Goal: Book appointment/travel/reservation

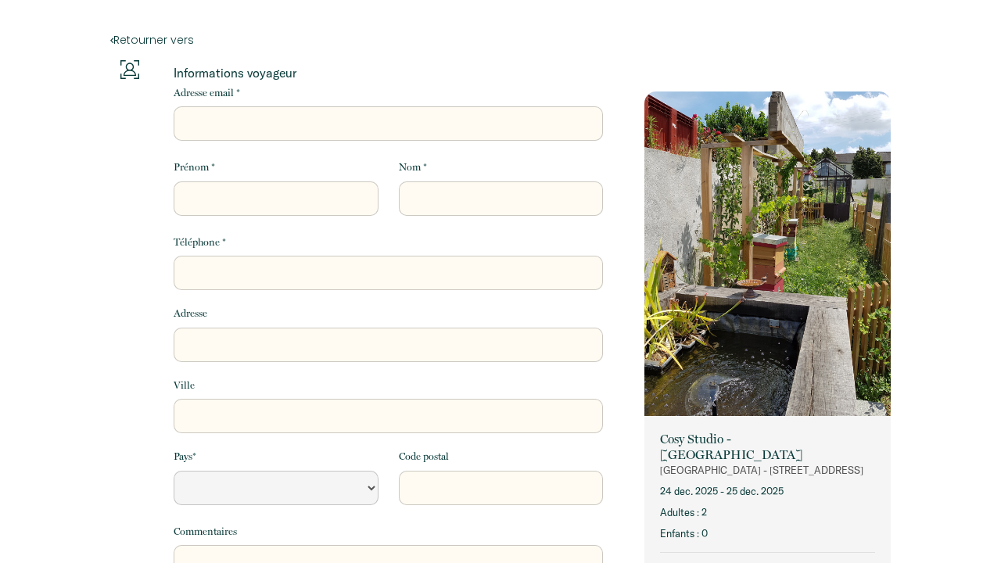
select select "Default select example"
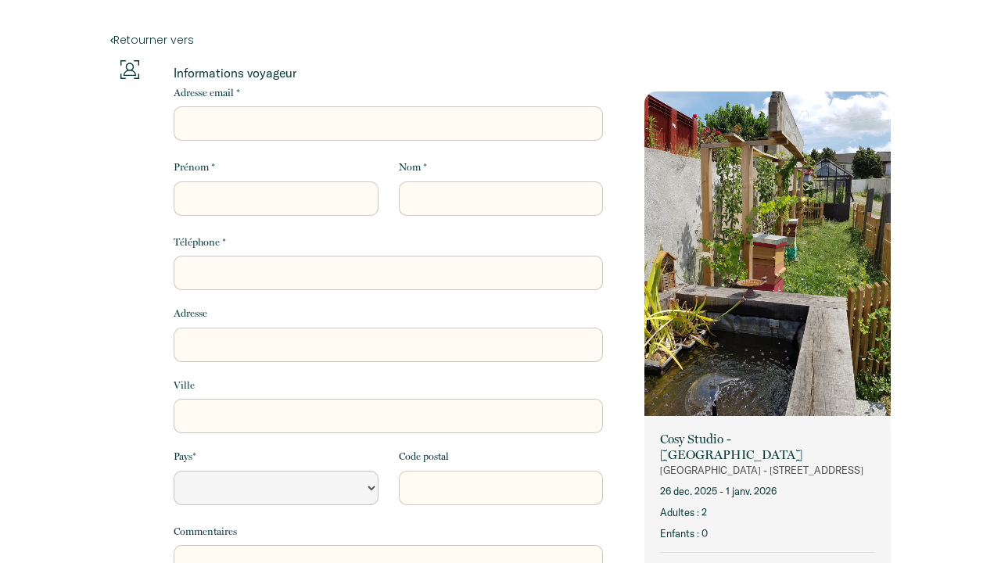
select select "Default select example"
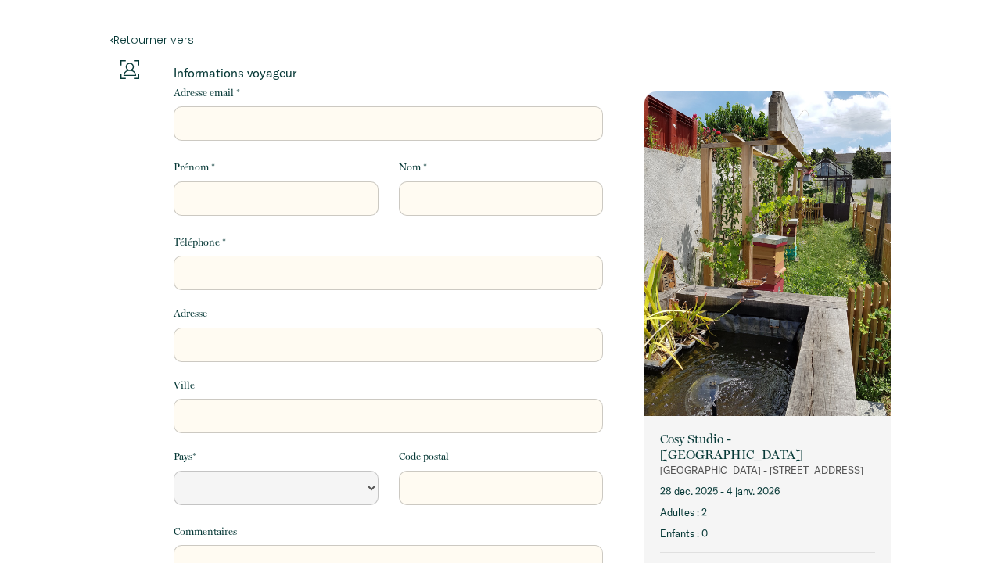
select select "Default select example"
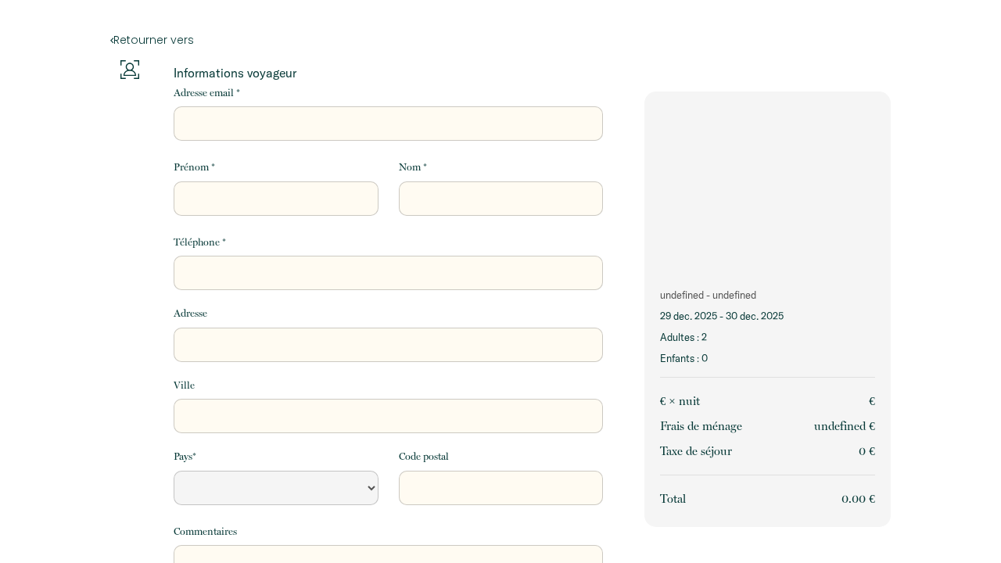
select select "Default select example"
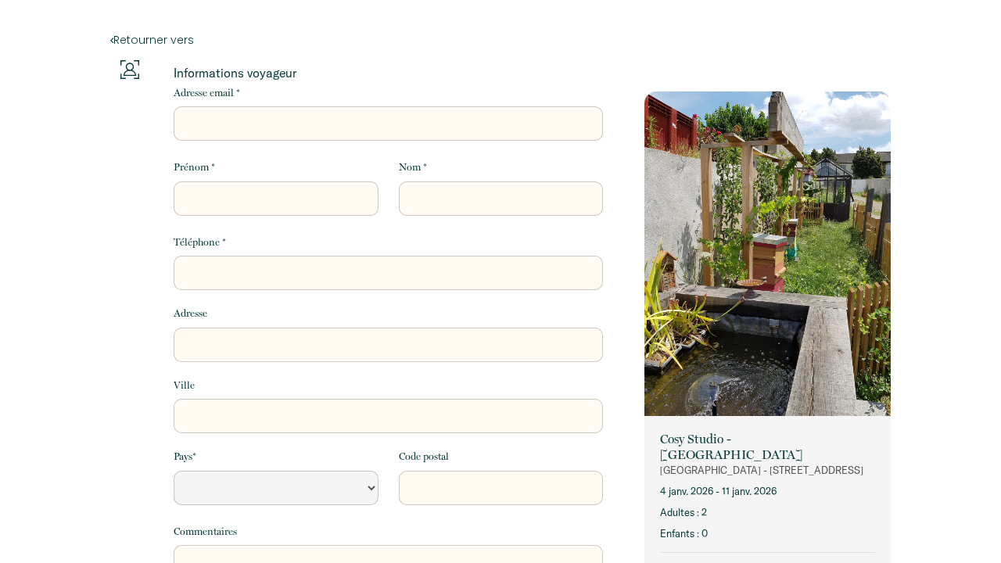
select select "Default select example"
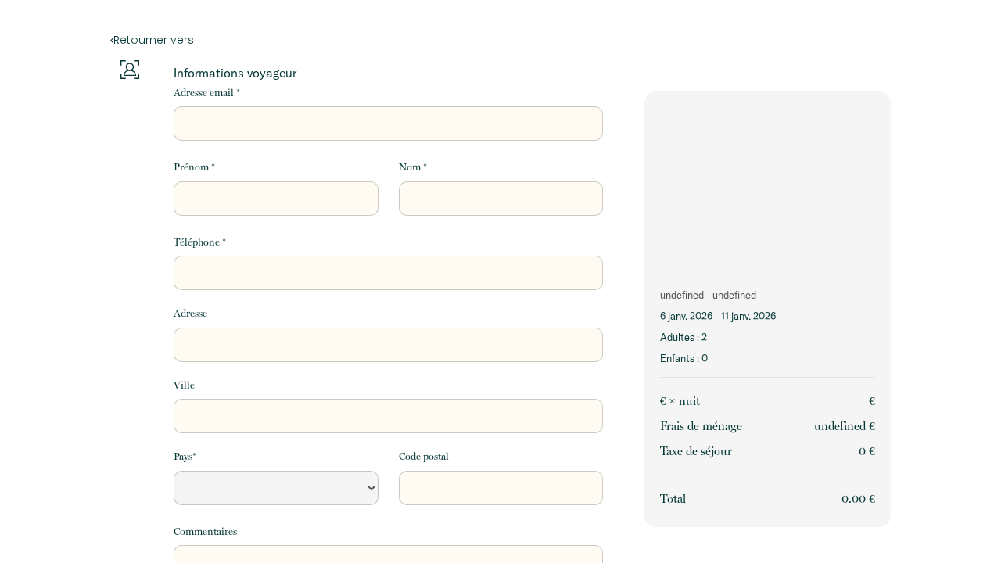
select select "Default select example"
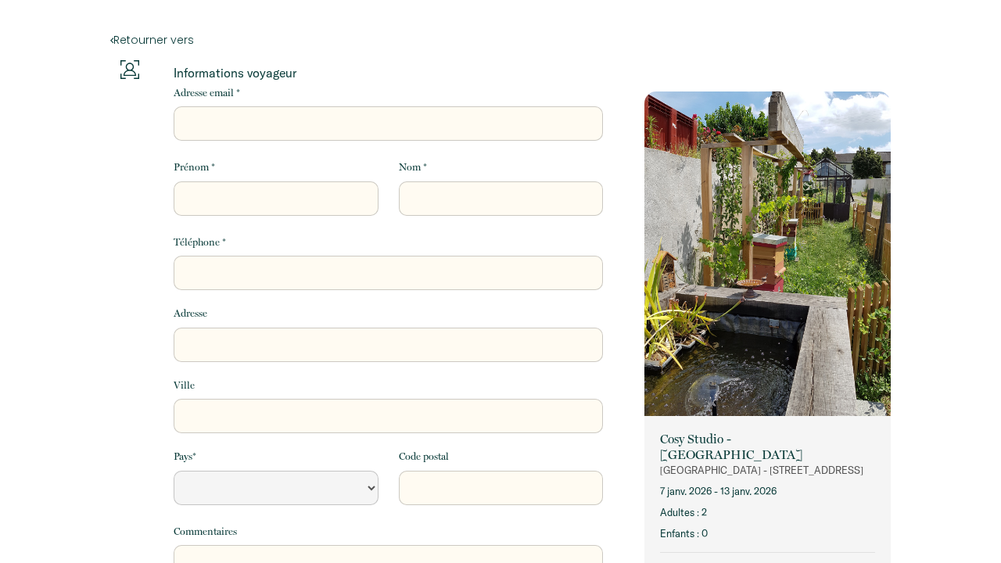
select select "Default select example"
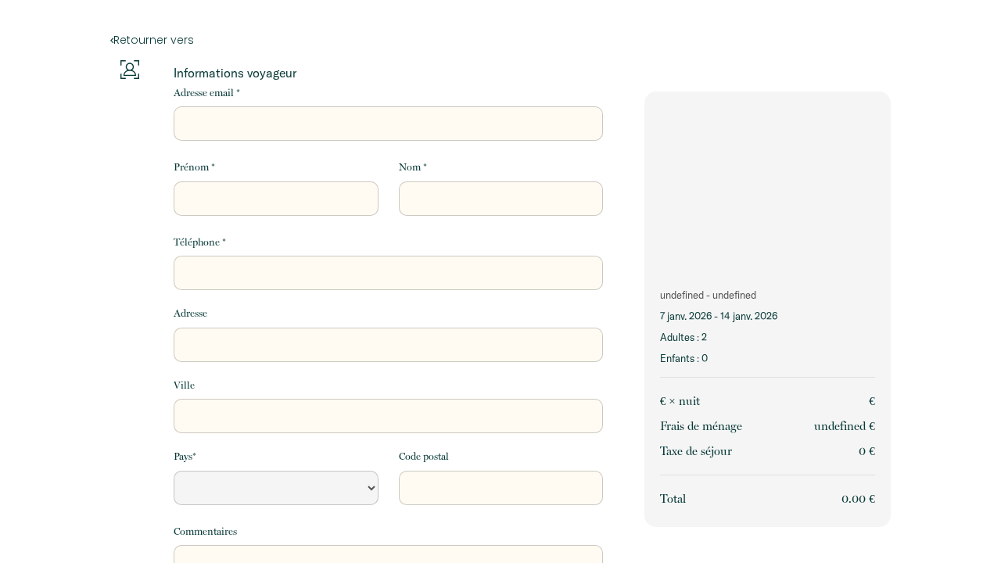
select select "Default select example"
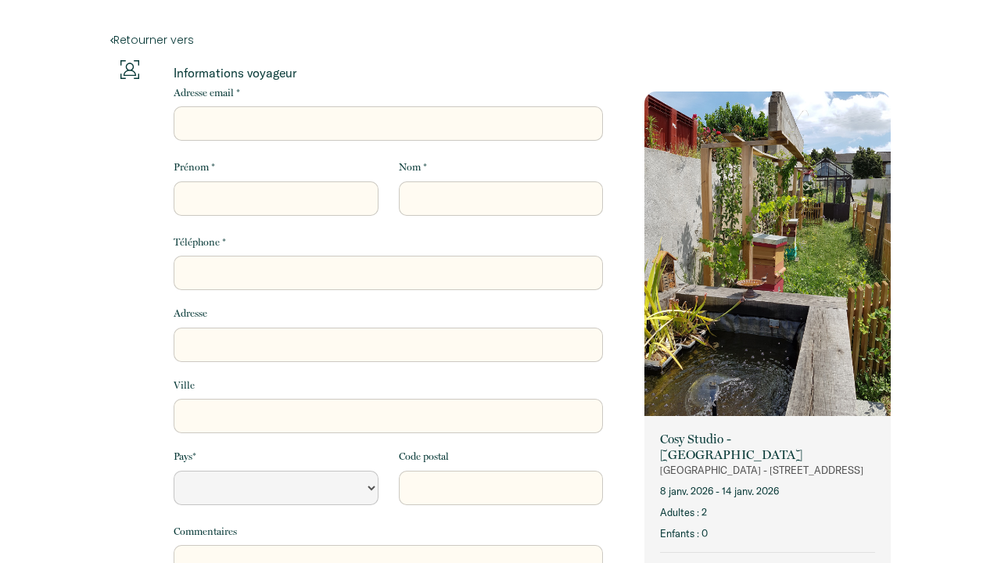
select select "Default select example"
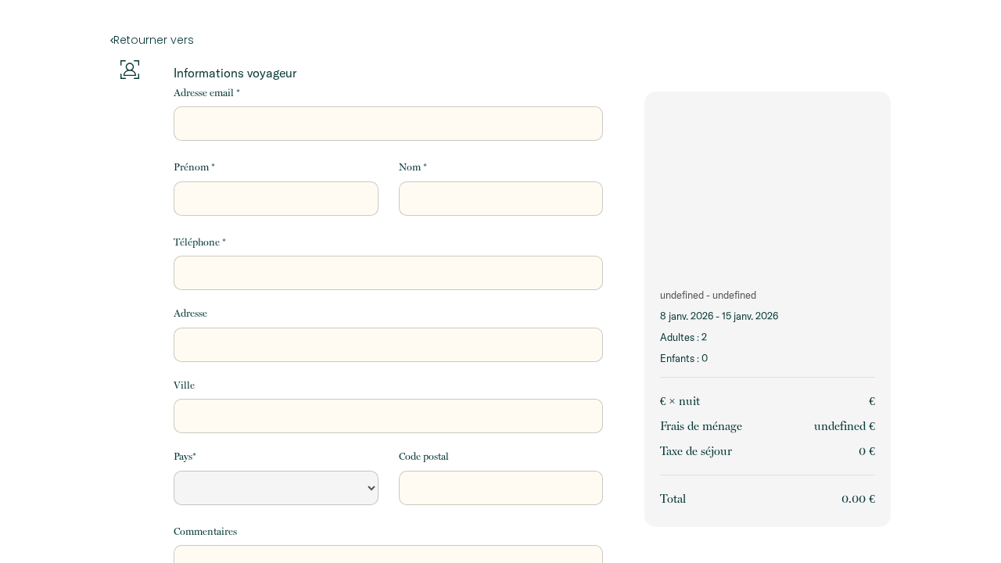
select select "Default select example"
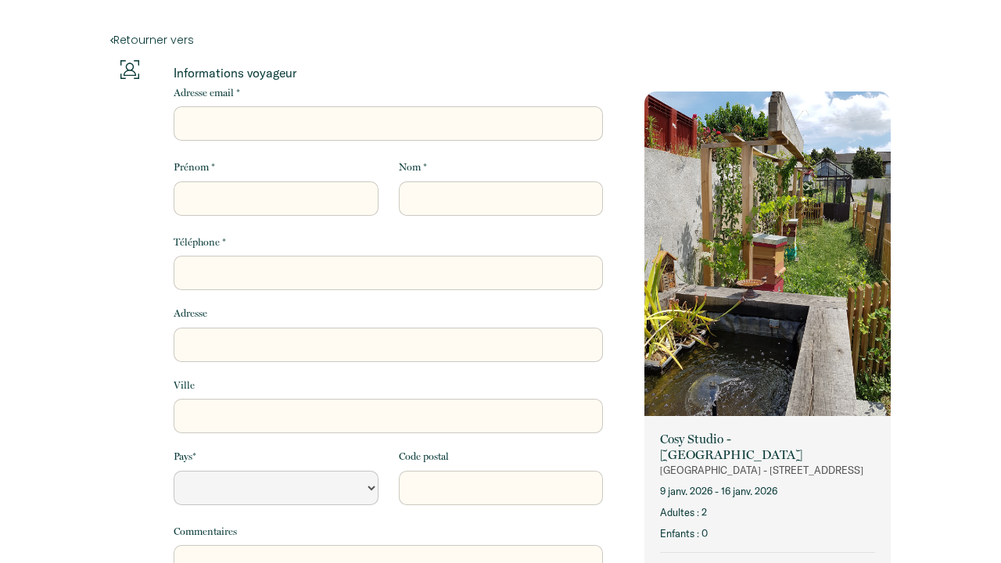
select select "Default select example"
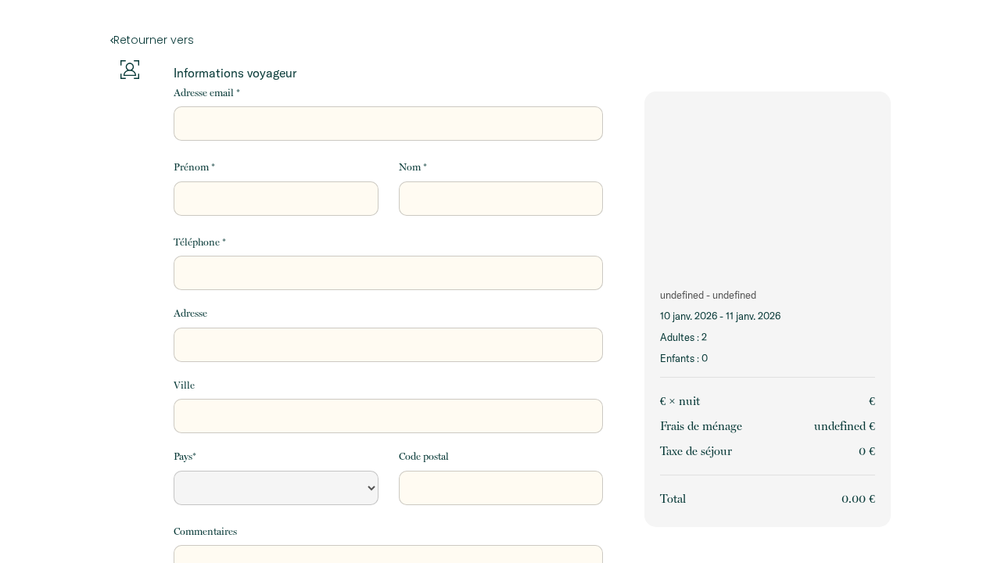
select select "Default select example"
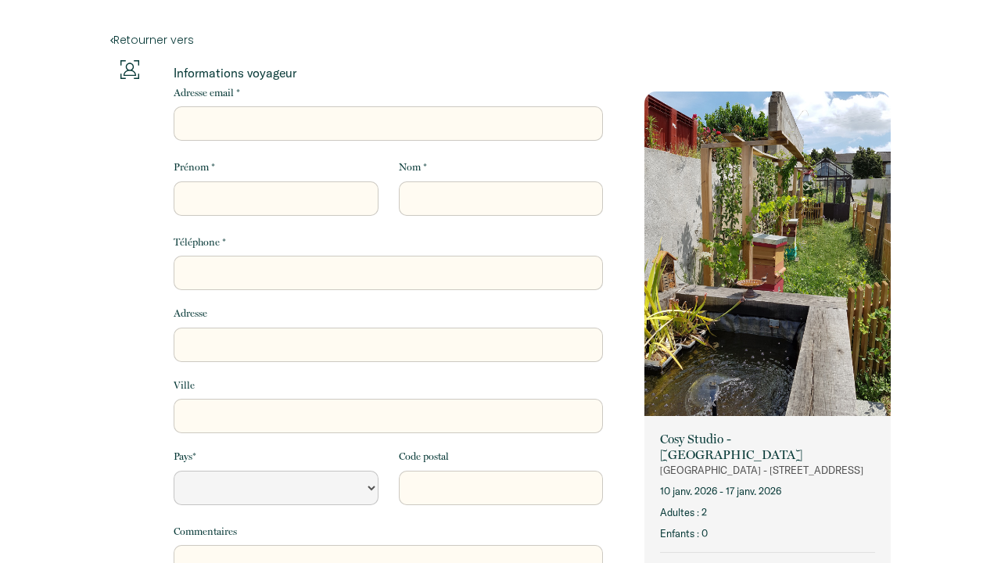
select select "Default select example"
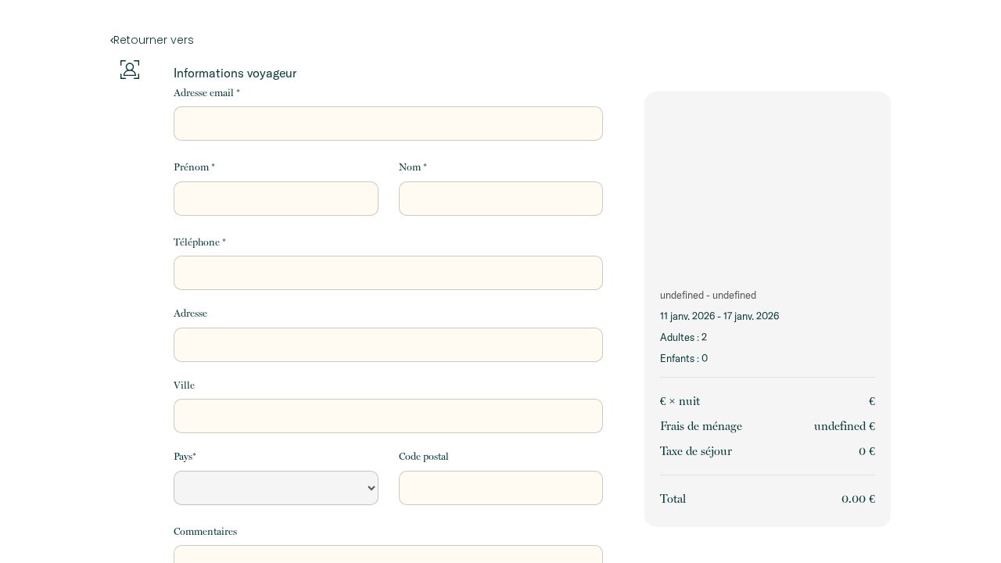
select select "Default select example"
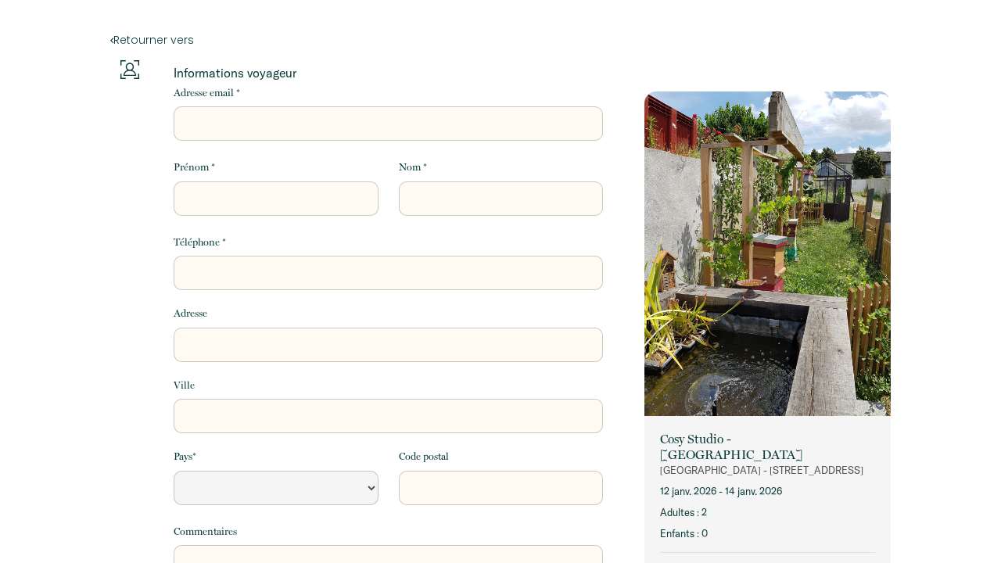
select select "Default select example"
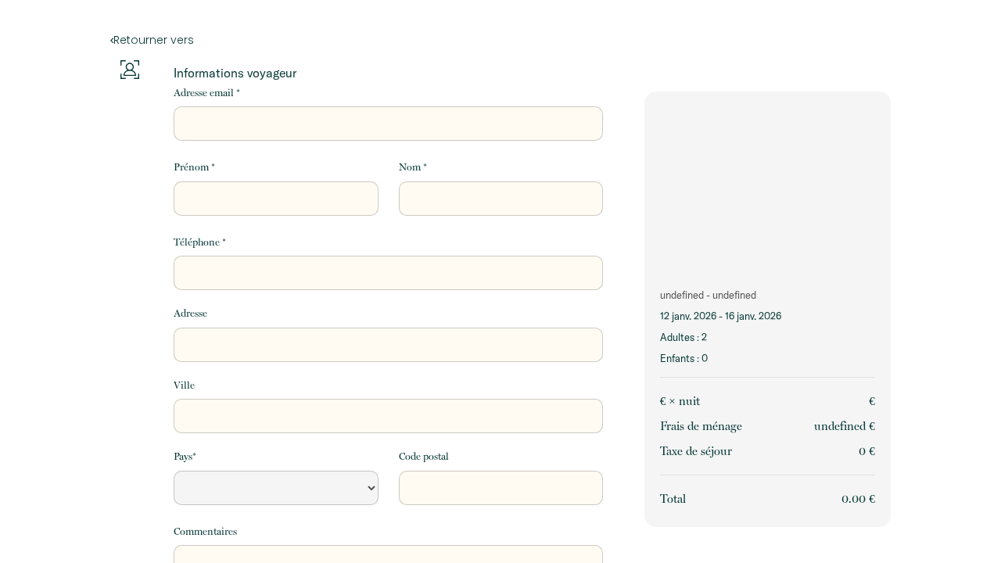
select select "Default select example"
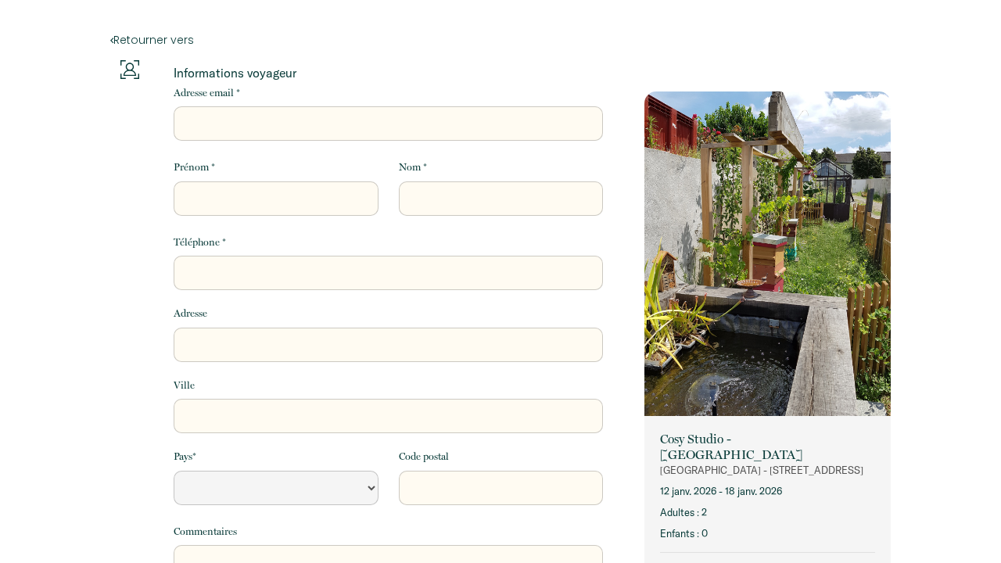
select select "Default select example"
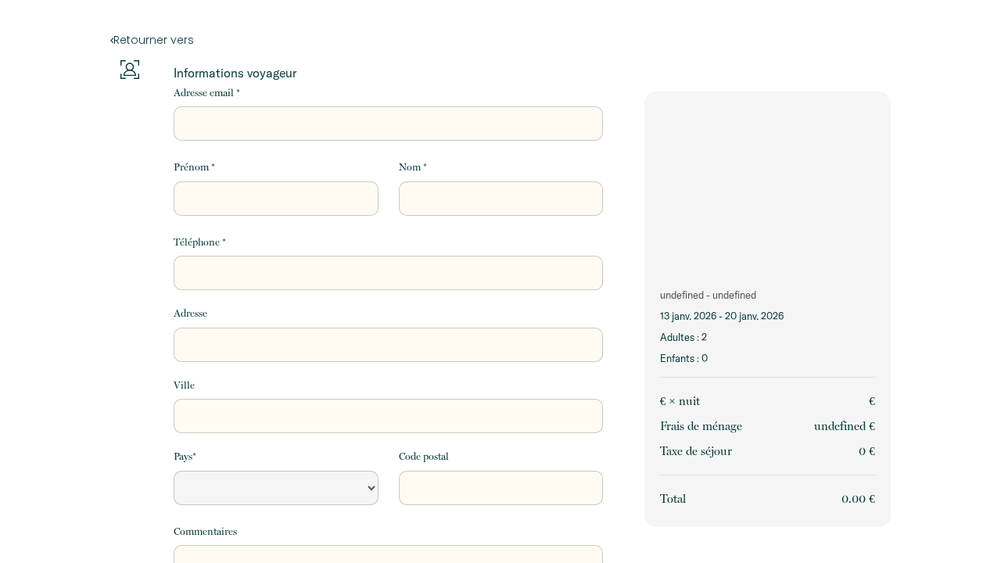
select select "Default select example"
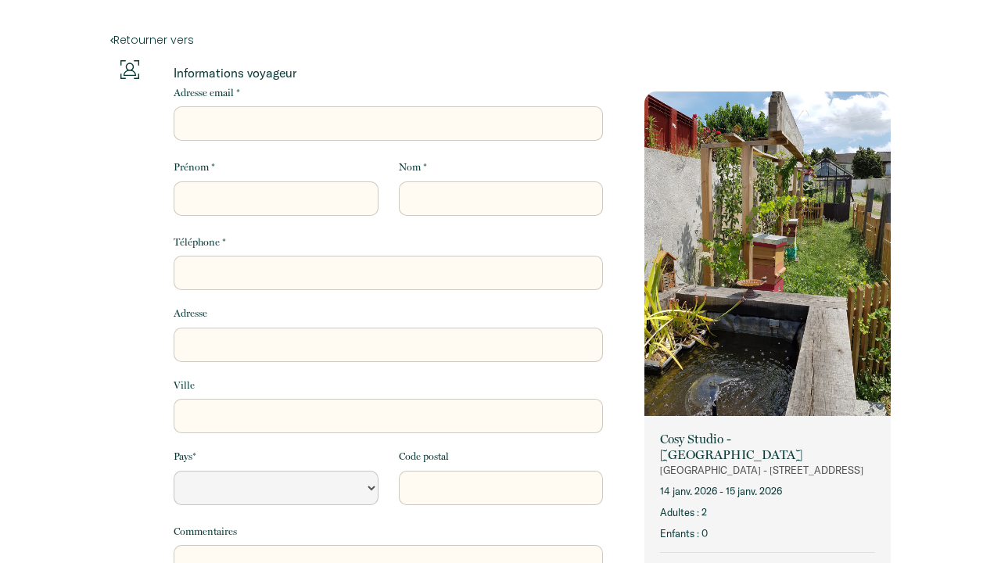
select select "Default select example"
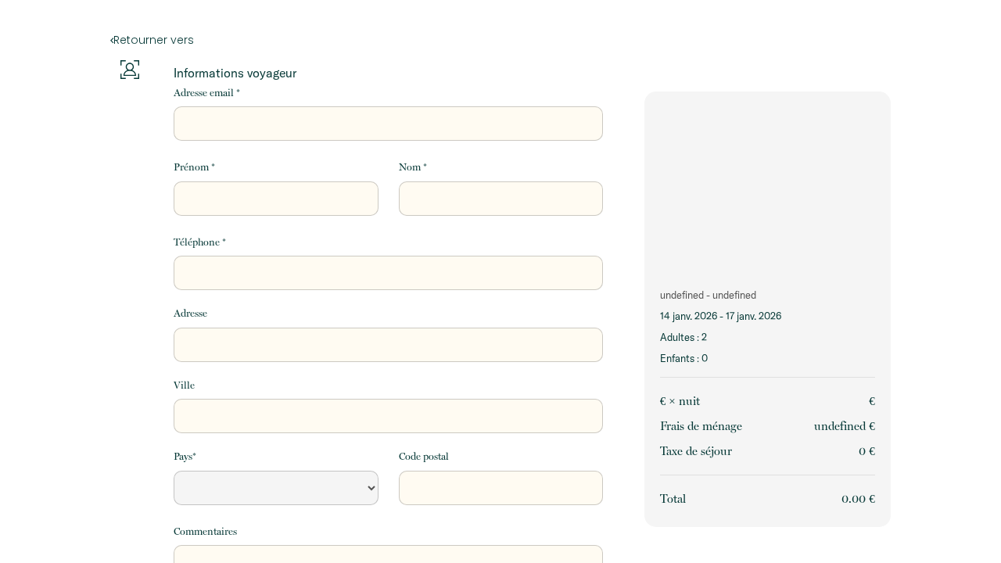
select select "Default select example"
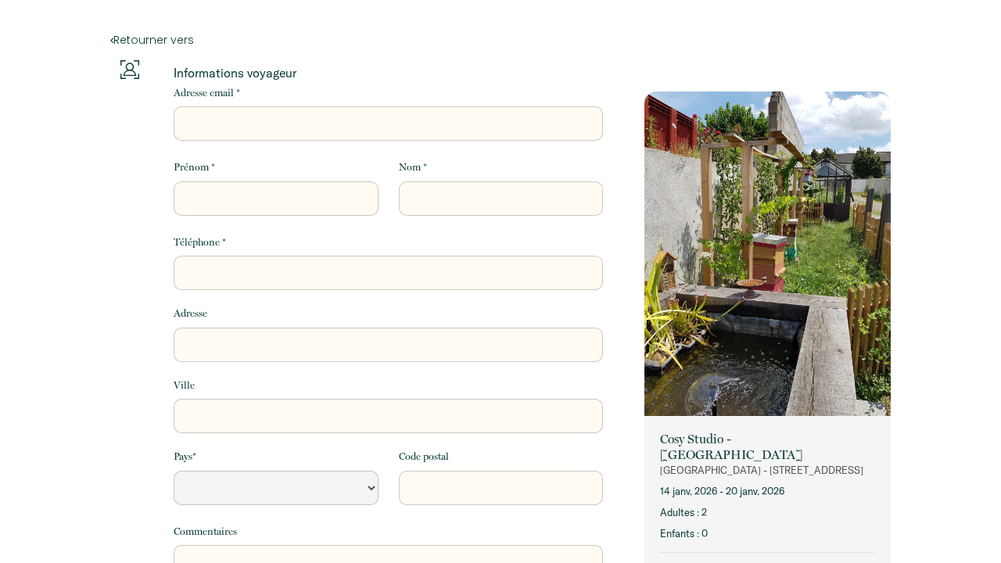
select select "Default select example"
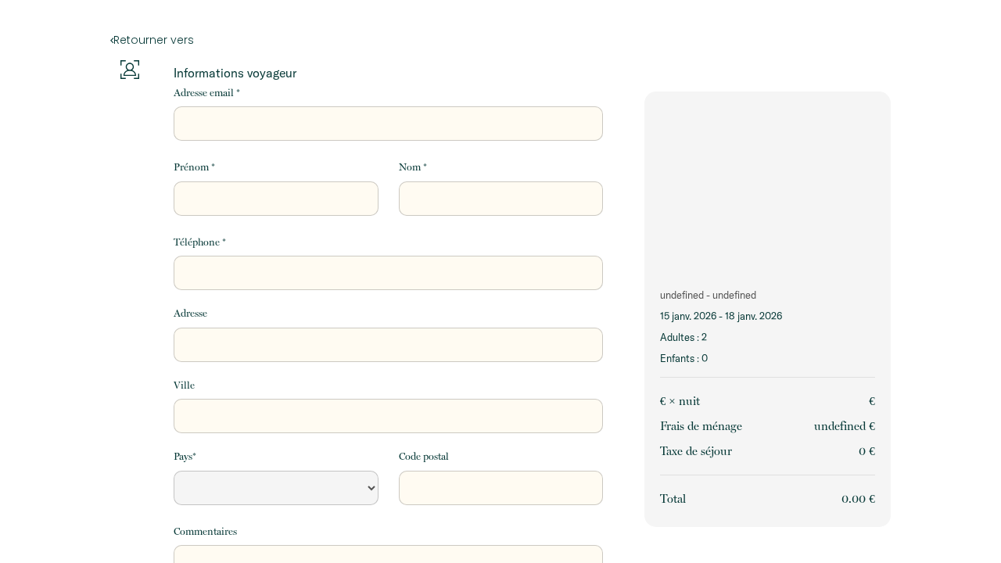
select select "Default select example"
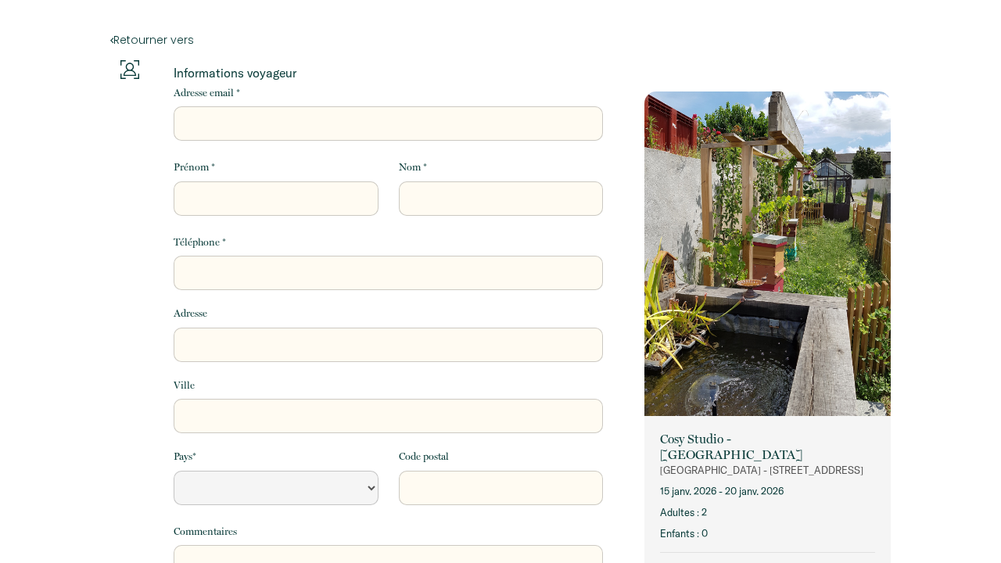
select select "Default select example"
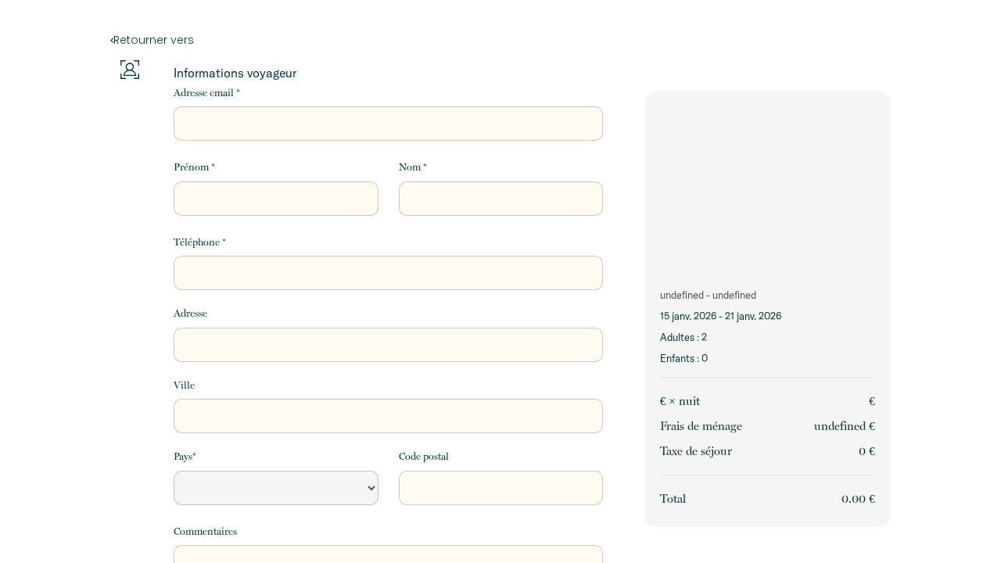
select select "Default select example"
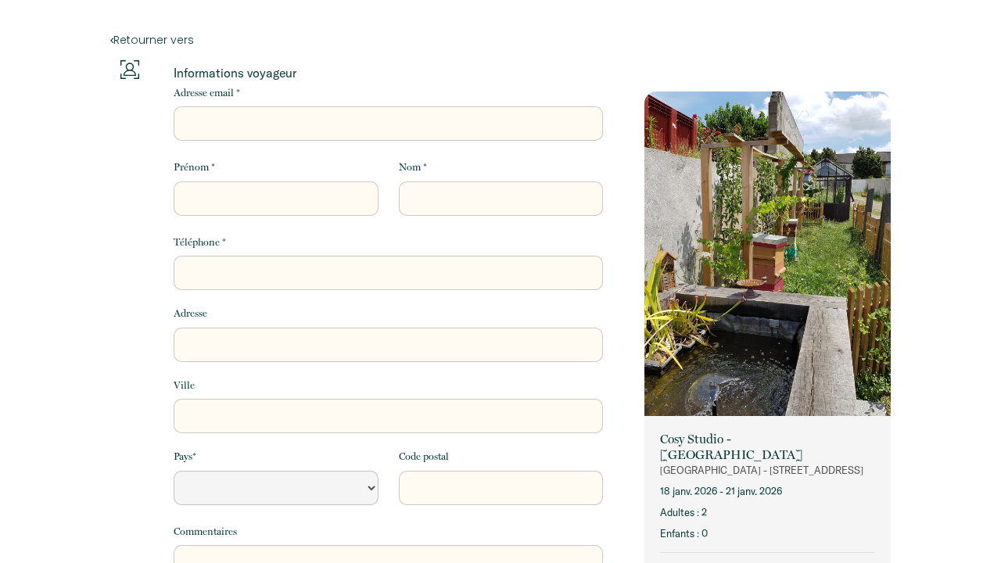
select select "Default select example"
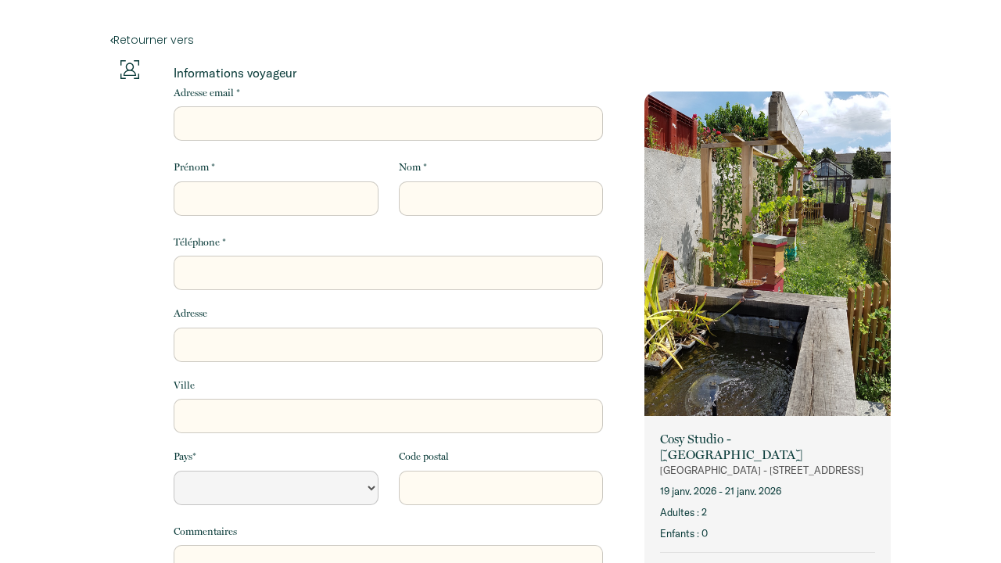
select select "Default select example"
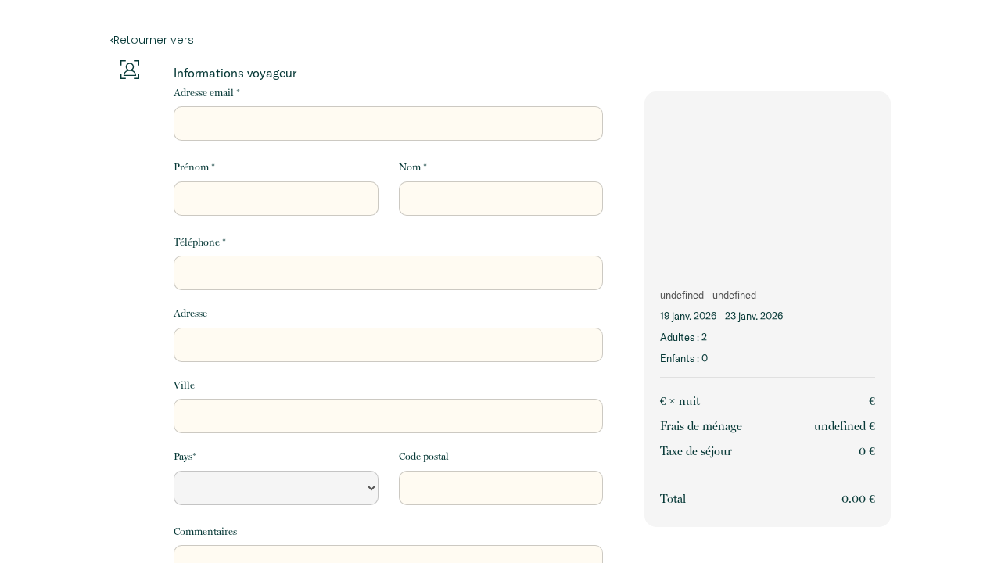
select select "Default select example"
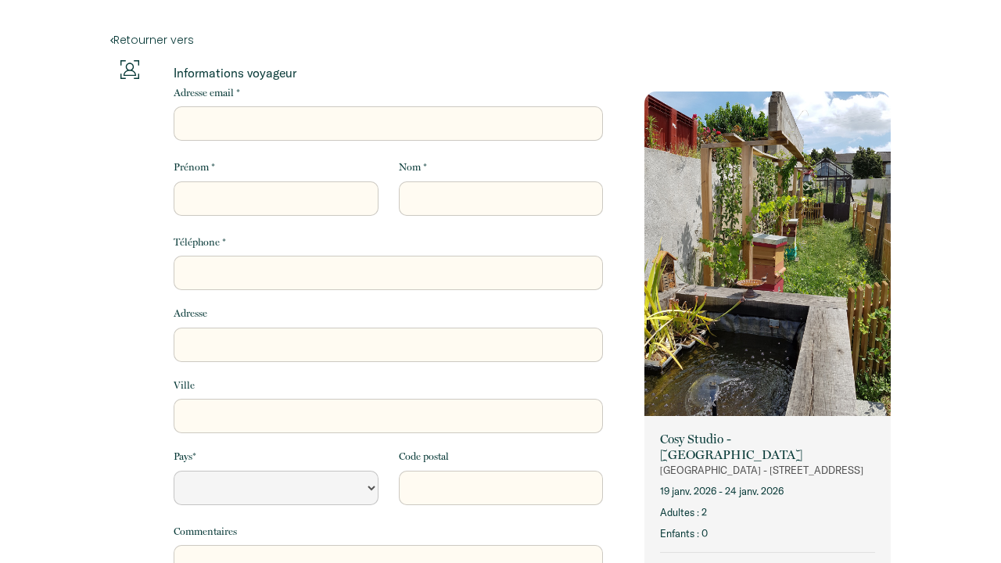
select select "Default select example"
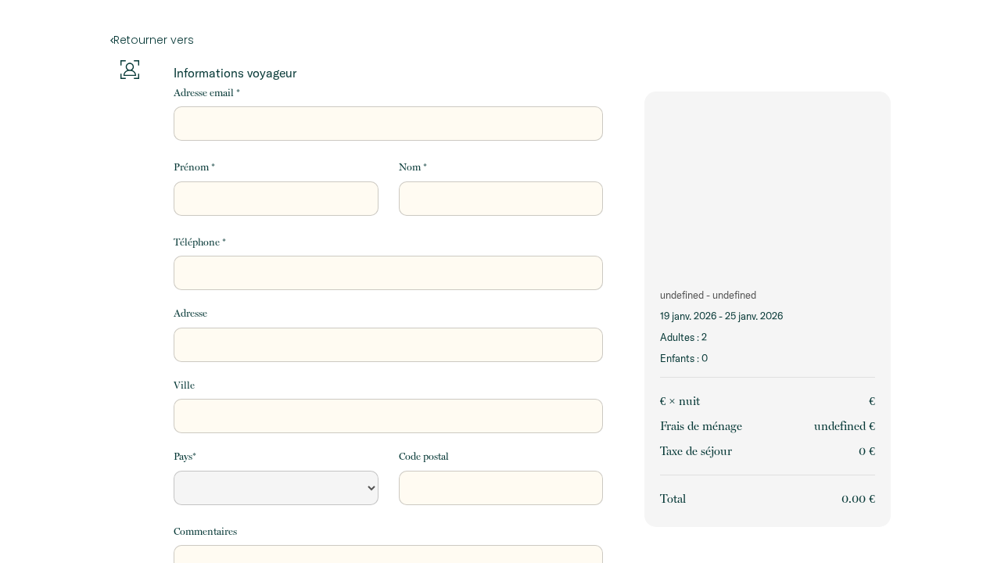
select select "Default select example"
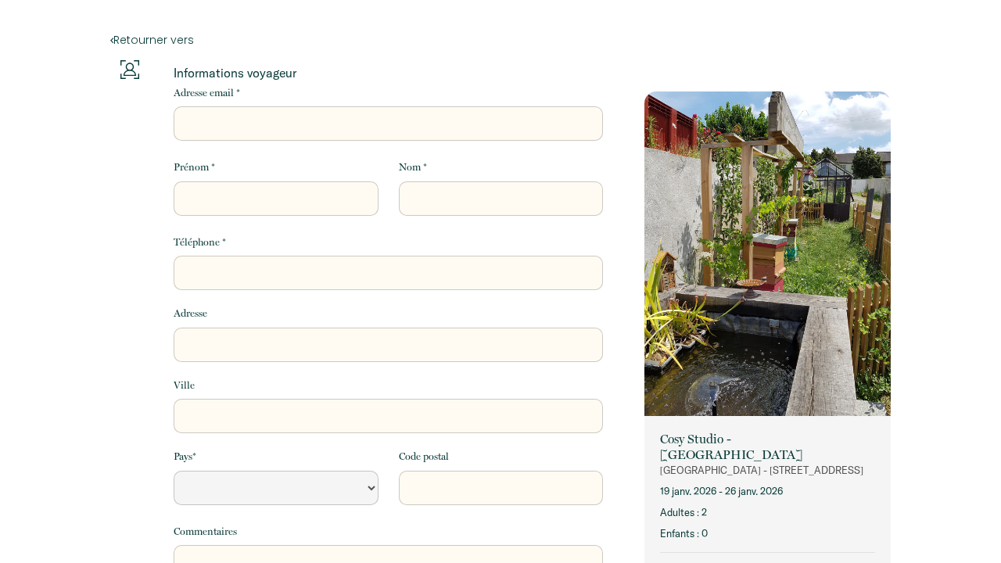
select select "Default select example"
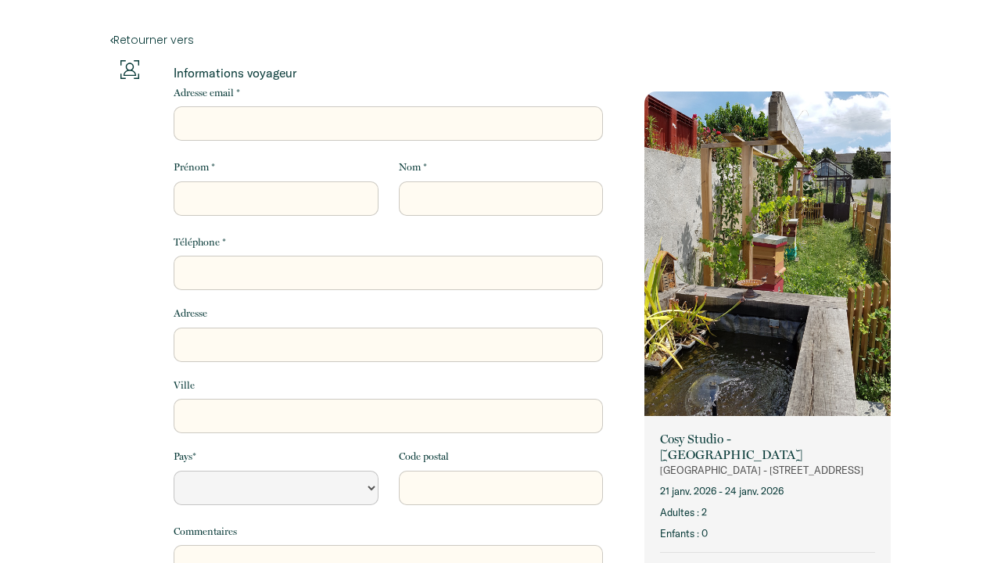
select select "Default select example"
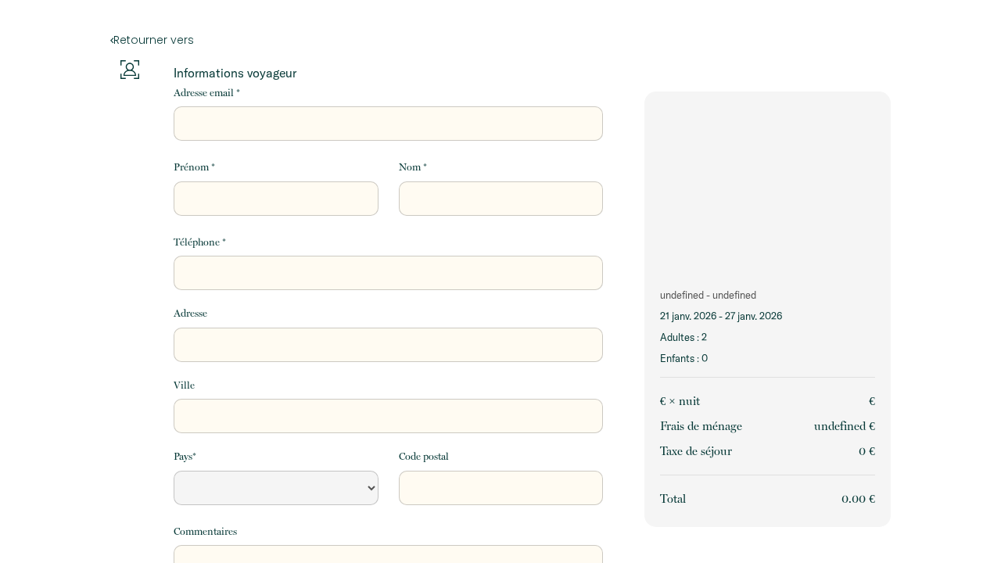
select select "Default select example"
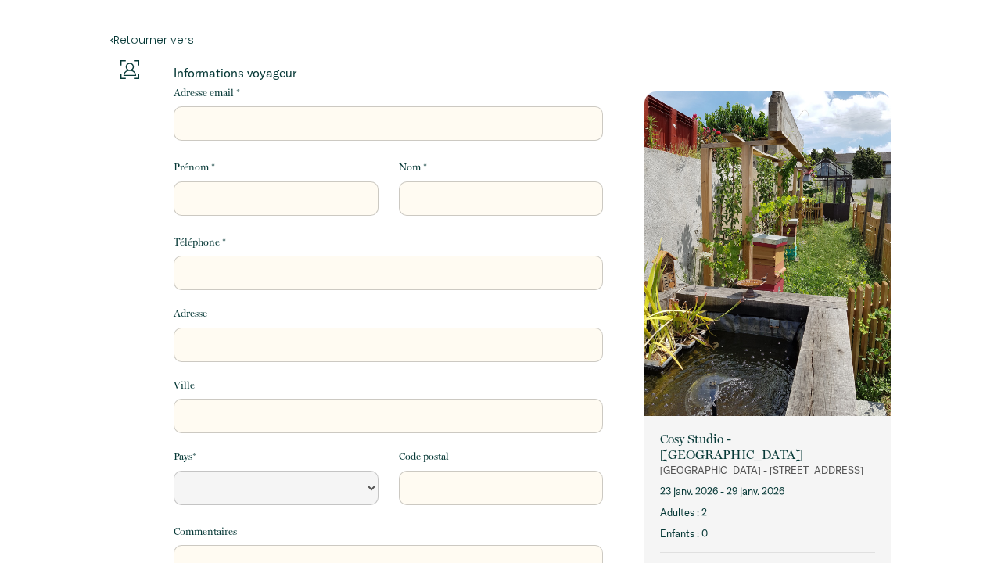
select select "Default select example"
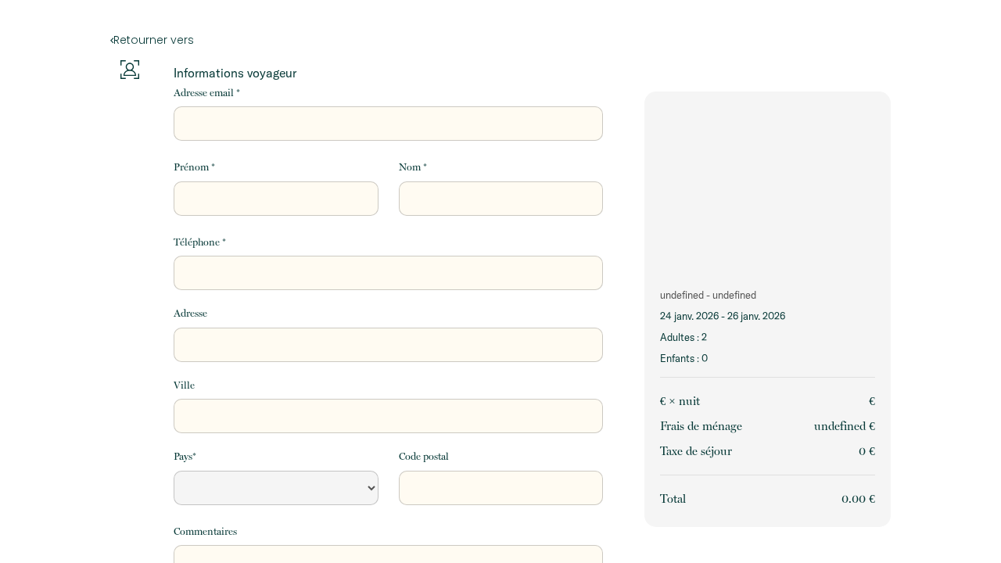
select select "Default select example"
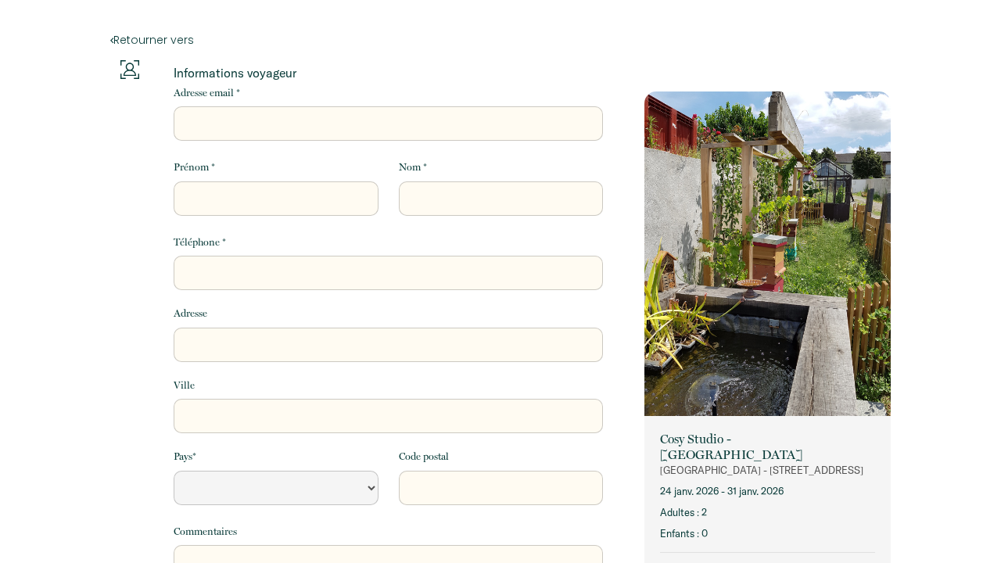
select select "Default select example"
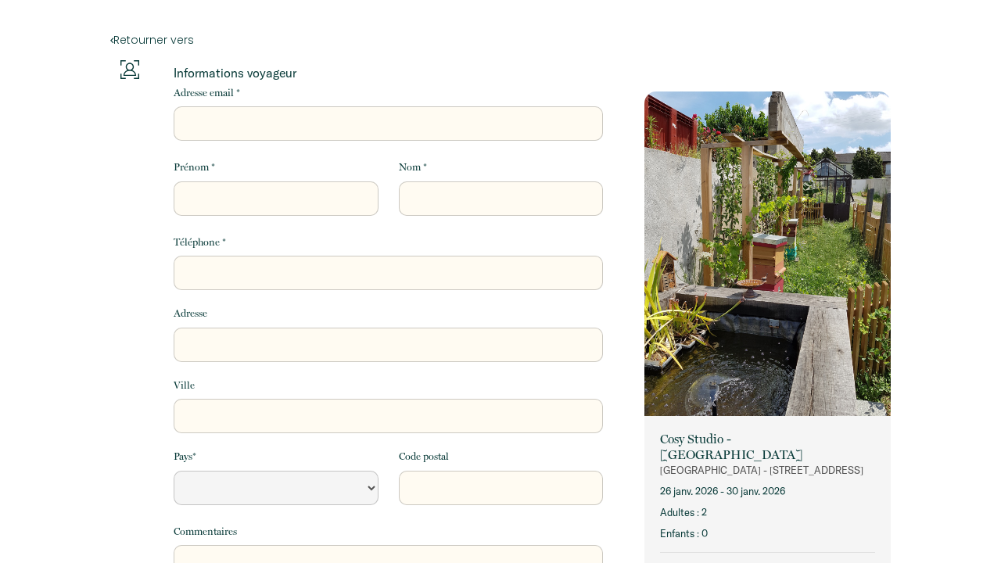
select select "Default select example"
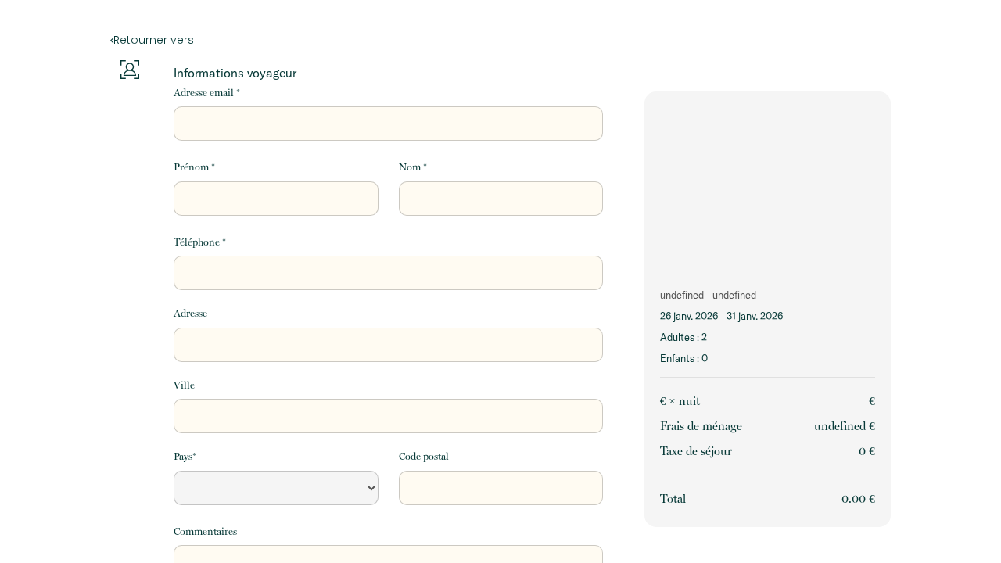
select select "Default select example"
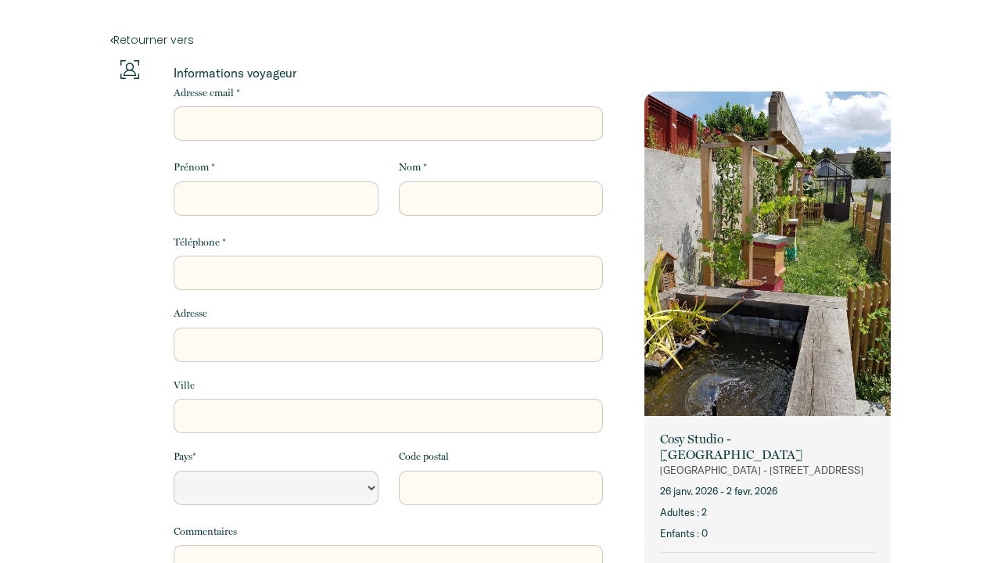
select select "Default select example"
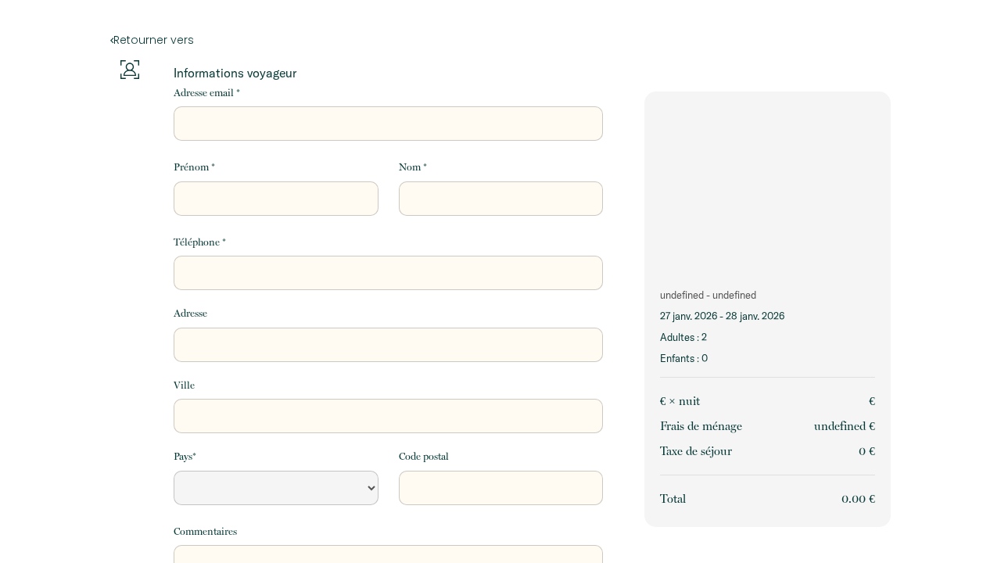
select select "Default select example"
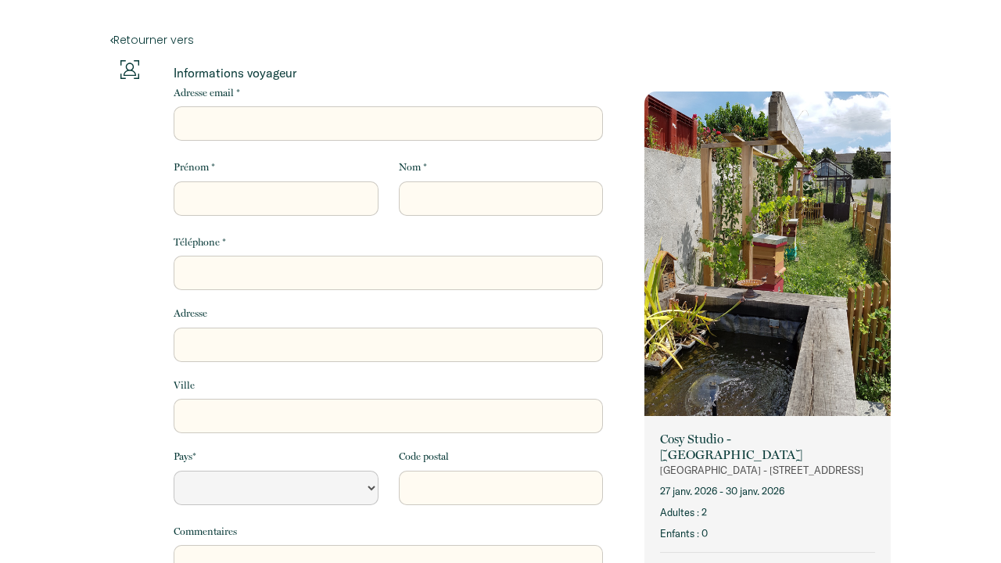
select select "Default select example"
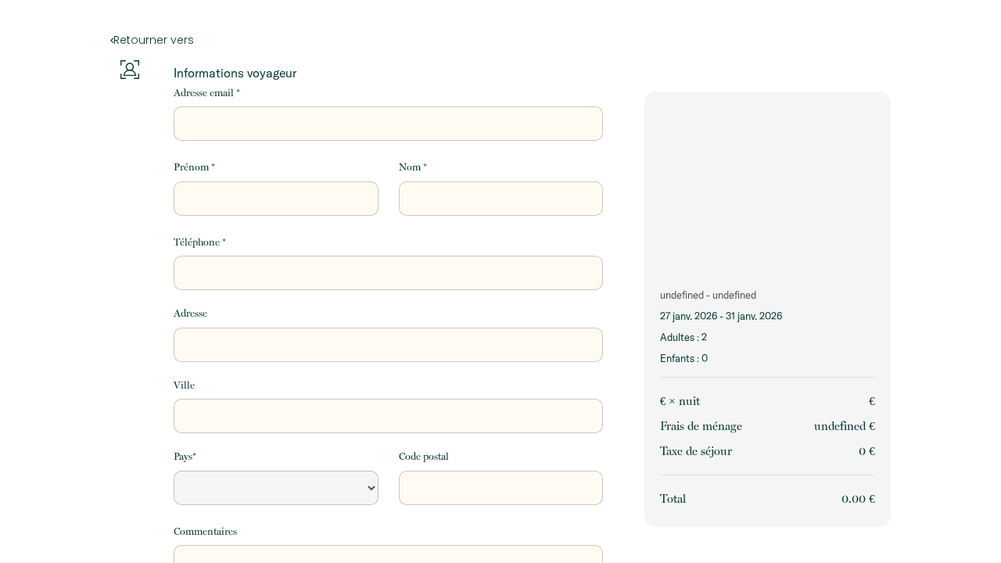
select select "Default select example"
